Goal: Transaction & Acquisition: Subscribe to service/newsletter

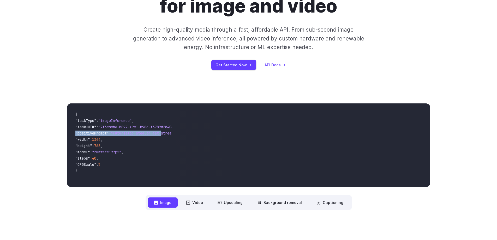
drag, startPoint x: 165, startPoint y: 133, endPoint x: 44, endPoint y: 131, distance: 120.4
click at [35, 132] on div "**********" at bounding box center [248, 157] width 497 height 140
click at [142, 87] on div "**********" at bounding box center [248, 157] width 497 height 140
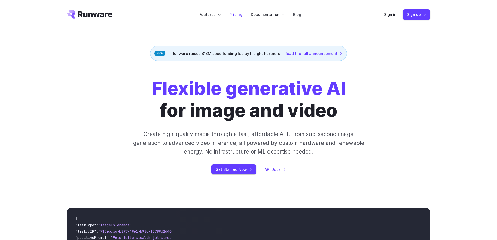
click at [240, 16] on link "Pricing" at bounding box center [235, 14] width 13 height 6
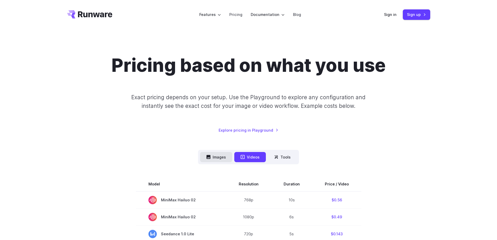
click at [216, 155] on button "Images" at bounding box center [216, 157] width 32 height 10
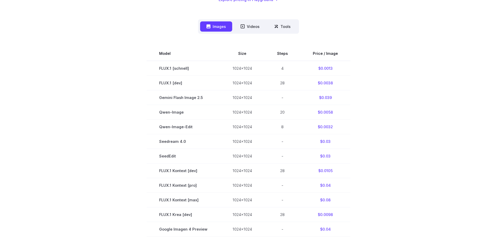
scroll to position [104, 0]
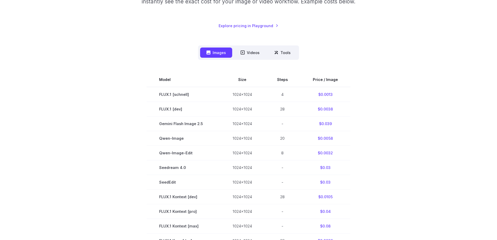
click at [103, 110] on section "Model Size Steps Price / Image FLUX.1 [schnell] 1024x1024 4 $0.0013 FLUX.1 [dev…" at bounding box center [248, 225] width 363 height 307
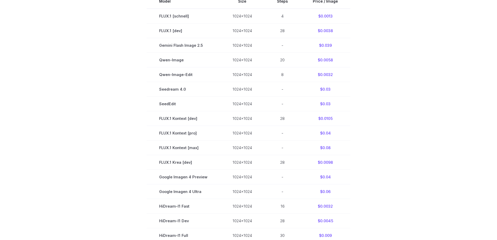
scroll to position [131, 0]
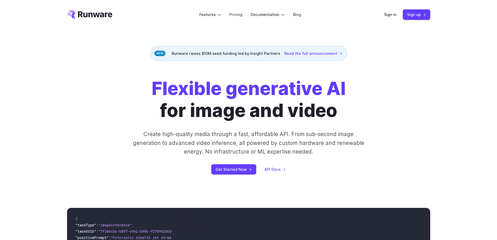
click at [166, 127] on div "Flexible generative AI for image and video Create high-quality media through a …" at bounding box center [248, 126] width 291 height 97
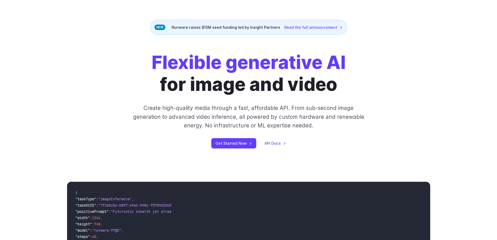
scroll to position [52, 0]
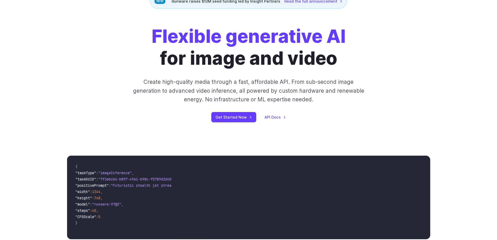
click at [103, 95] on div "Flexible generative AI for image and video Create high-quality media through a …" at bounding box center [248, 73] width 363 height 97
click at [129, 85] on div "Flexible generative AI for image and video Create high-quality media through a …" at bounding box center [248, 73] width 291 height 97
click at [109, 88] on div "Flexible generative AI for image and video Create high-quality media through a …" at bounding box center [248, 73] width 291 height 97
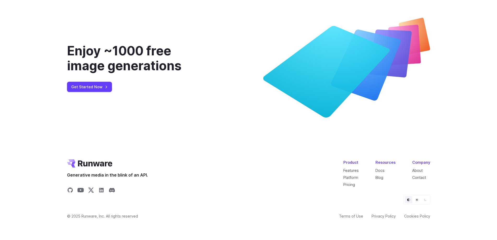
scroll to position [2004, 0]
click at [88, 88] on link "Get Started Now" at bounding box center [89, 87] width 45 height 10
click at [140, 121] on div "Enjoy ~1000 free image generations Get Started Now" at bounding box center [248, 68] width 497 height 150
click at [350, 184] on link "Pricing" at bounding box center [350, 184] width 12 height 4
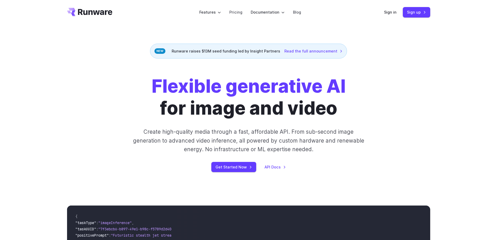
scroll to position [0, 0]
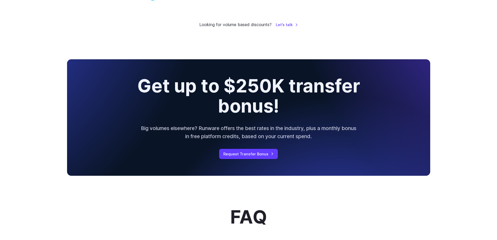
scroll to position [697, 0]
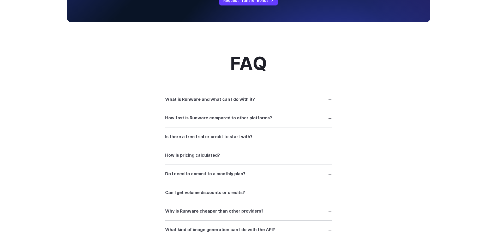
click at [330, 137] on summary "Is there a free trial or credit to start with?" at bounding box center [248, 137] width 167 height 10
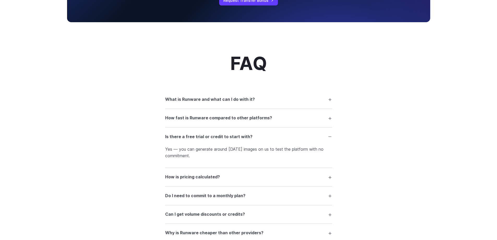
drag, startPoint x: 96, startPoint y: 81, endPoint x: 81, endPoint y: 92, distance: 18.0
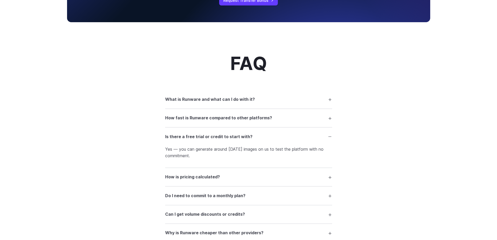
drag, startPoint x: 81, startPoint y: 92, endPoint x: 68, endPoint y: 97, distance: 14.2
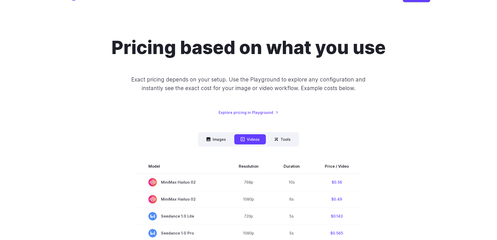
scroll to position [0, 0]
